Goal: Browse casually

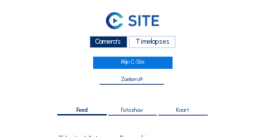
scroll to position [233, 0]
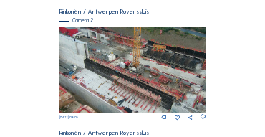
scroll to position [229, 0]
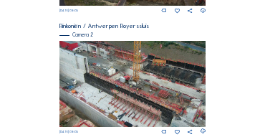
click at [95, 84] on img at bounding box center [132, 84] width 147 height 86
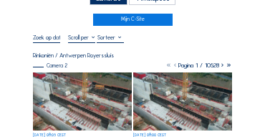
scroll to position [72, 0]
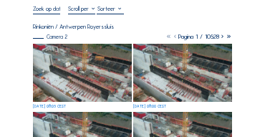
click at [80, 67] on img at bounding box center [82, 73] width 99 height 58
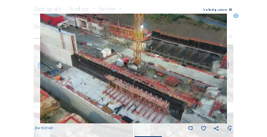
click at [237, 16] on icon at bounding box center [236, 16] width 5 height 5
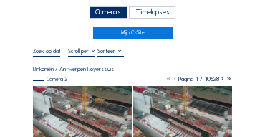
scroll to position [29, 0]
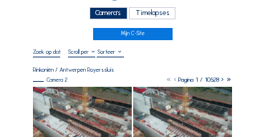
click at [100, 16] on div "Camera's" at bounding box center [109, 13] width 38 height 12
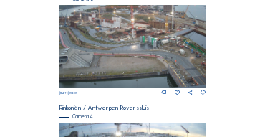
scroll to position [491, 0]
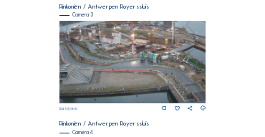
click at [118, 57] on img at bounding box center [132, 62] width 147 height 82
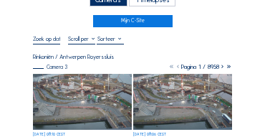
scroll to position [57, 0]
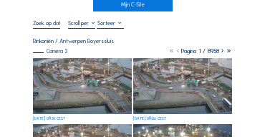
click at [75, 69] on img at bounding box center [82, 86] width 99 height 56
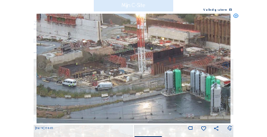
drag, startPoint x: 100, startPoint y: 57, endPoint x: 110, endPoint y: 72, distance: 18.7
click at [110, 72] on img at bounding box center [134, 69] width 195 height 110
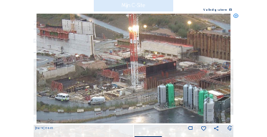
drag, startPoint x: 110, startPoint y: 58, endPoint x: 103, endPoint y: 72, distance: 16.0
click at [103, 72] on img at bounding box center [134, 69] width 195 height 110
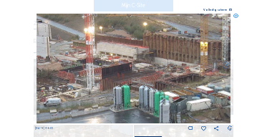
drag, startPoint x: 128, startPoint y: 73, endPoint x: 84, endPoint y: 75, distance: 44.5
click at [84, 75] on img at bounding box center [134, 69] width 195 height 110
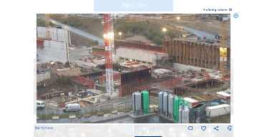
drag, startPoint x: 173, startPoint y: 37, endPoint x: 224, endPoint y: 52, distance: 52.4
click at [228, 52] on img at bounding box center [134, 69] width 195 height 110
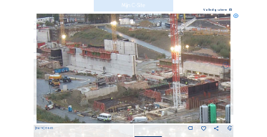
drag, startPoint x: 168, startPoint y: 54, endPoint x: 189, endPoint y: 47, distance: 22.7
click at [189, 47] on img at bounding box center [134, 69] width 195 height 110
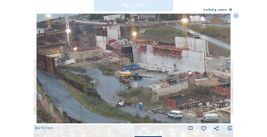
drag, startPoint x: 166, startPoint y: 63, endPoint x: 211, endPoint y: 67, distance: 46.0
click at [211, 67] on img at bounding box center [134, 69] width 195 height 110
click at [236, 15] on icon at bounding box center [236, 16] width 5 height 5
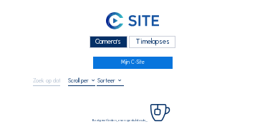
click at [105, 42] on div "Camera's" at bounding box center [109, 42] width 38 height 12
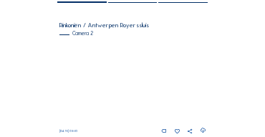
scroll to position [129, 0]
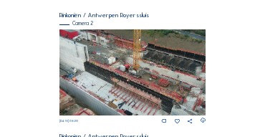
scroll to position [86, 0]
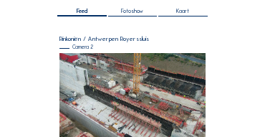
scroll to position [158, 0]
